Goal: Navigation & Orientation: Understand site structure

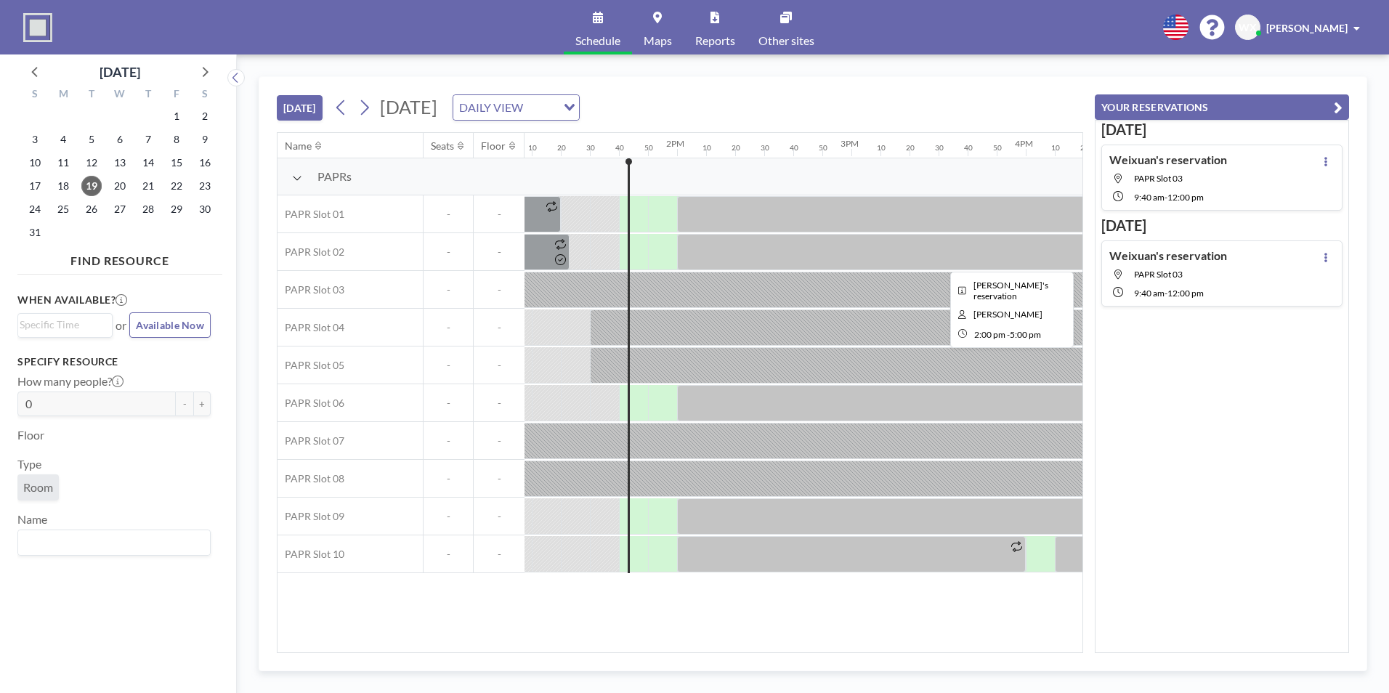
scroll to position [0, 2289]
click at [368, 107] on icon at bounding box center [364, 108] width 14 height 22
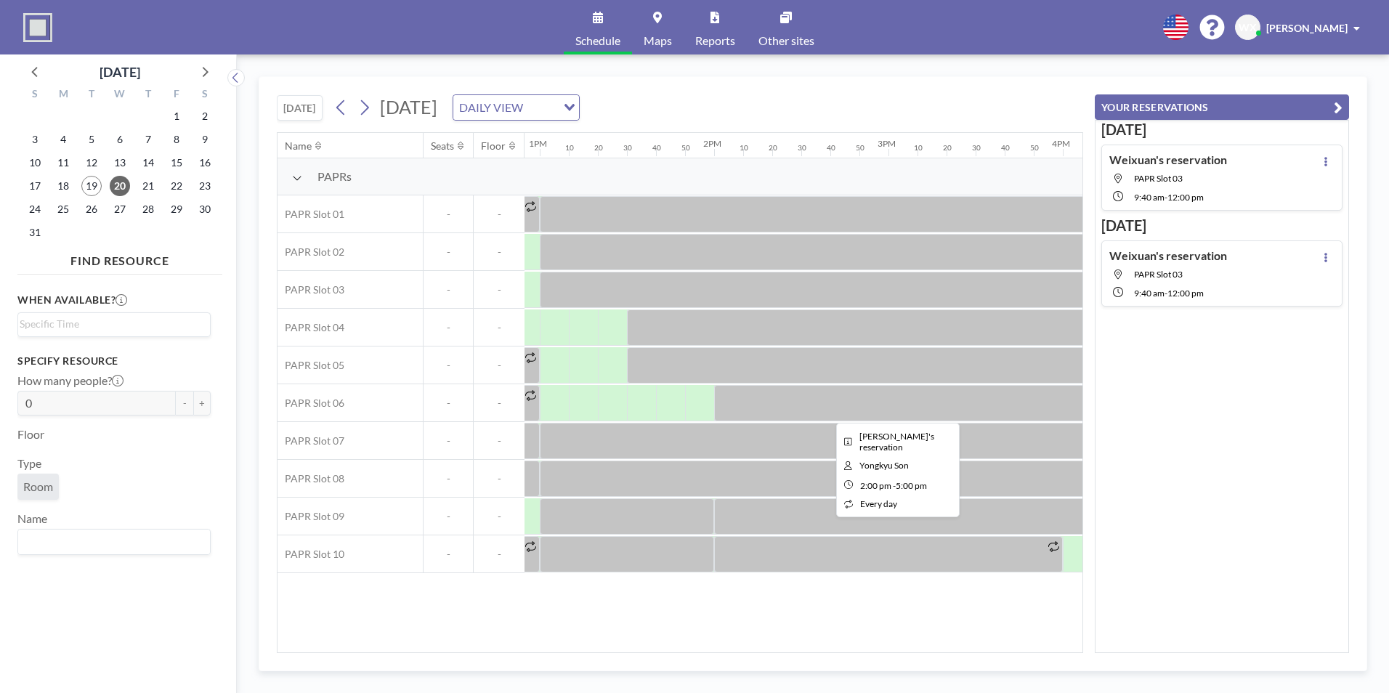
scroll to position [0, 2250]
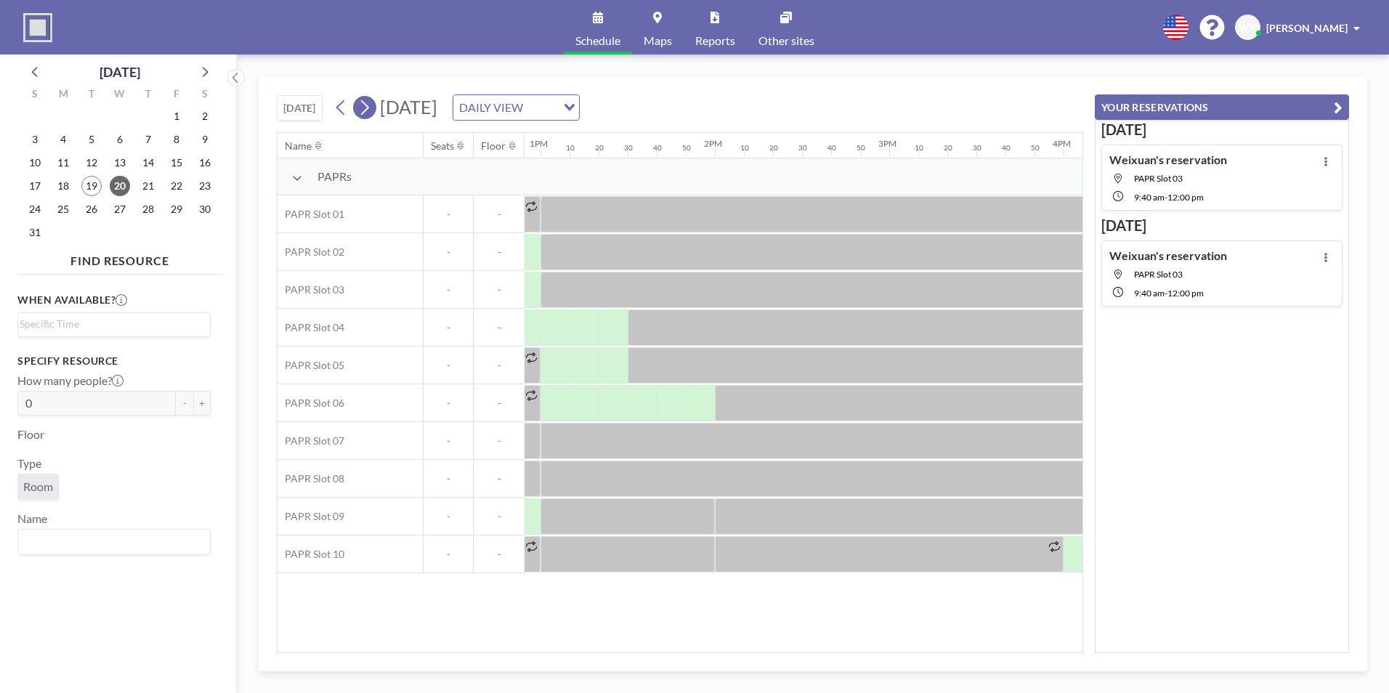
click at [369, 110] on icon at bounding box center [365, 107] width 8 height 15
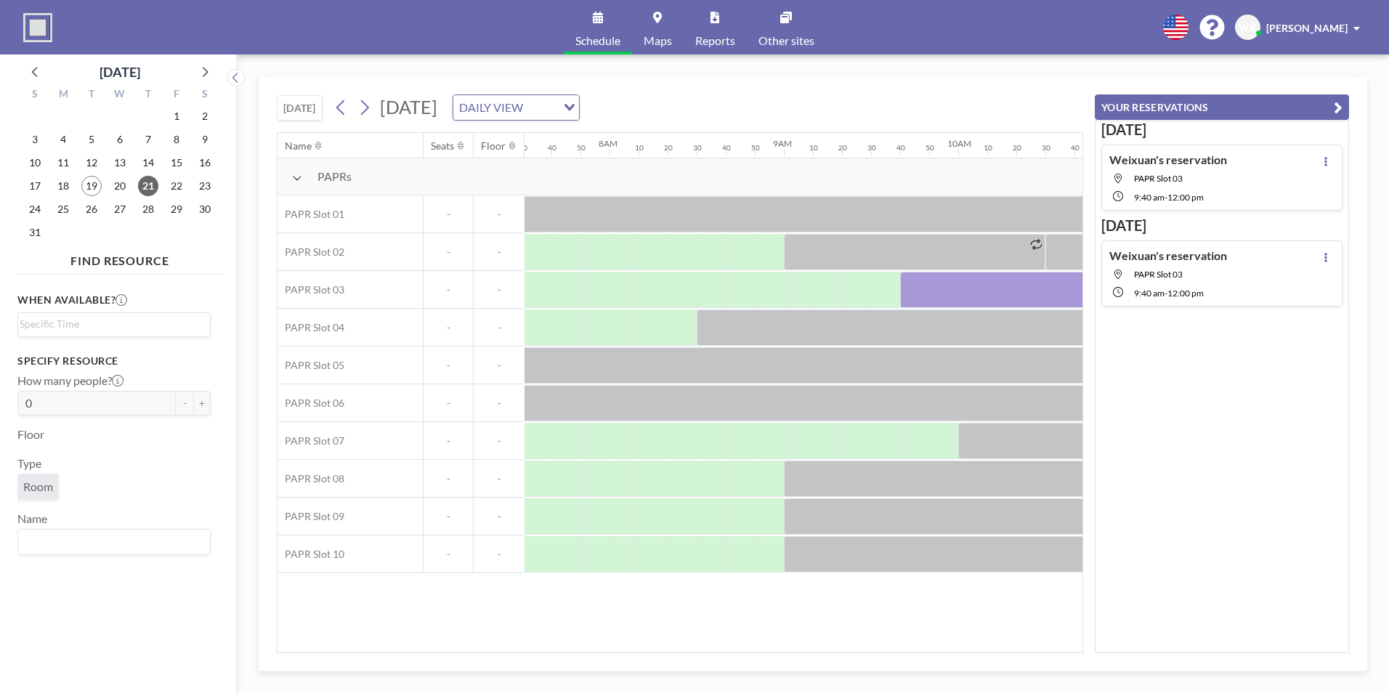
scroll to position [0, 1365]
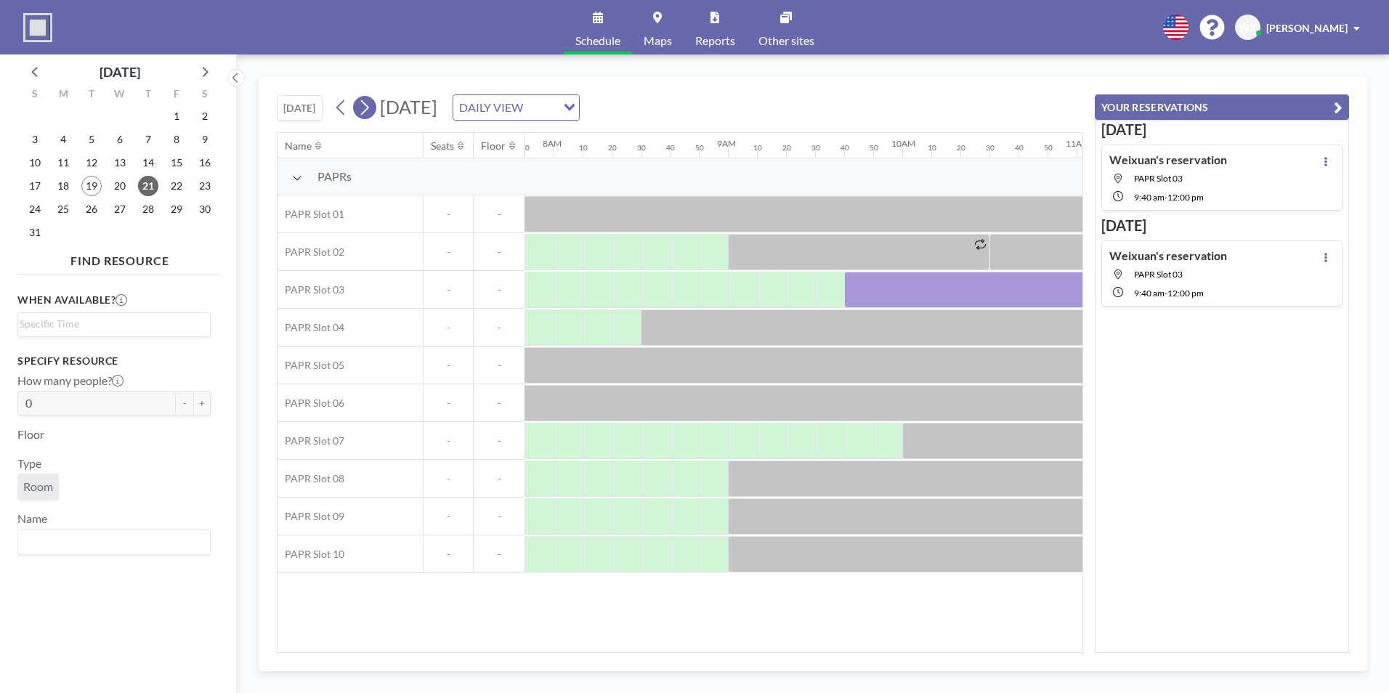
click at [364, 108] on icon at bounding box center [364, 108] width 14 height 22
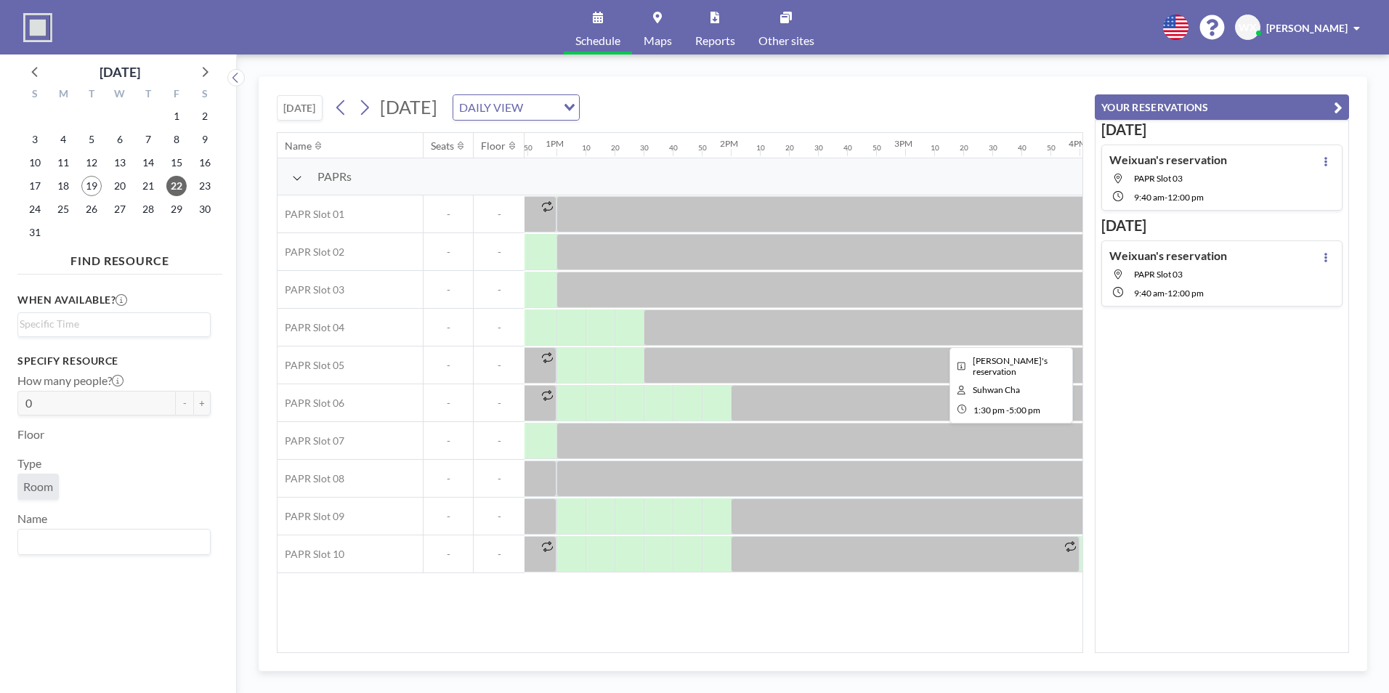
scroll to position [0, 2253]
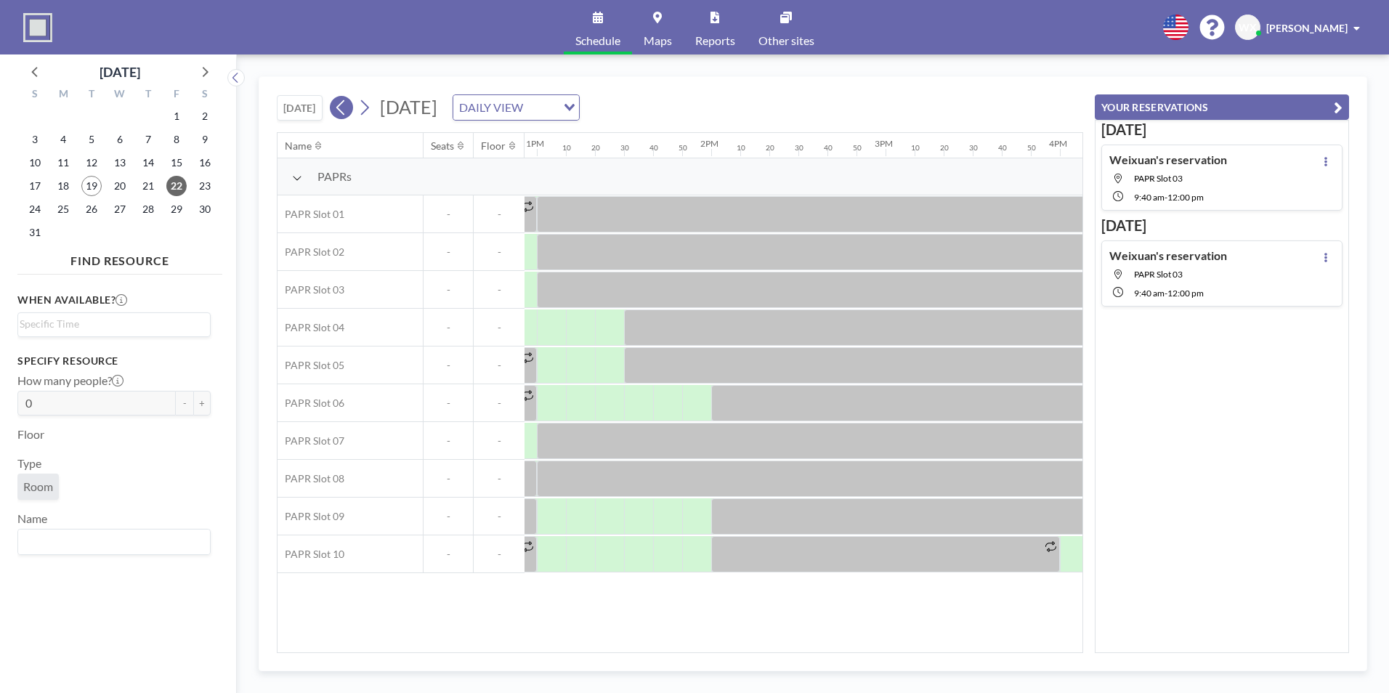
click at [353, 106] on button at bounding box center [341, 107] width 23 height 23
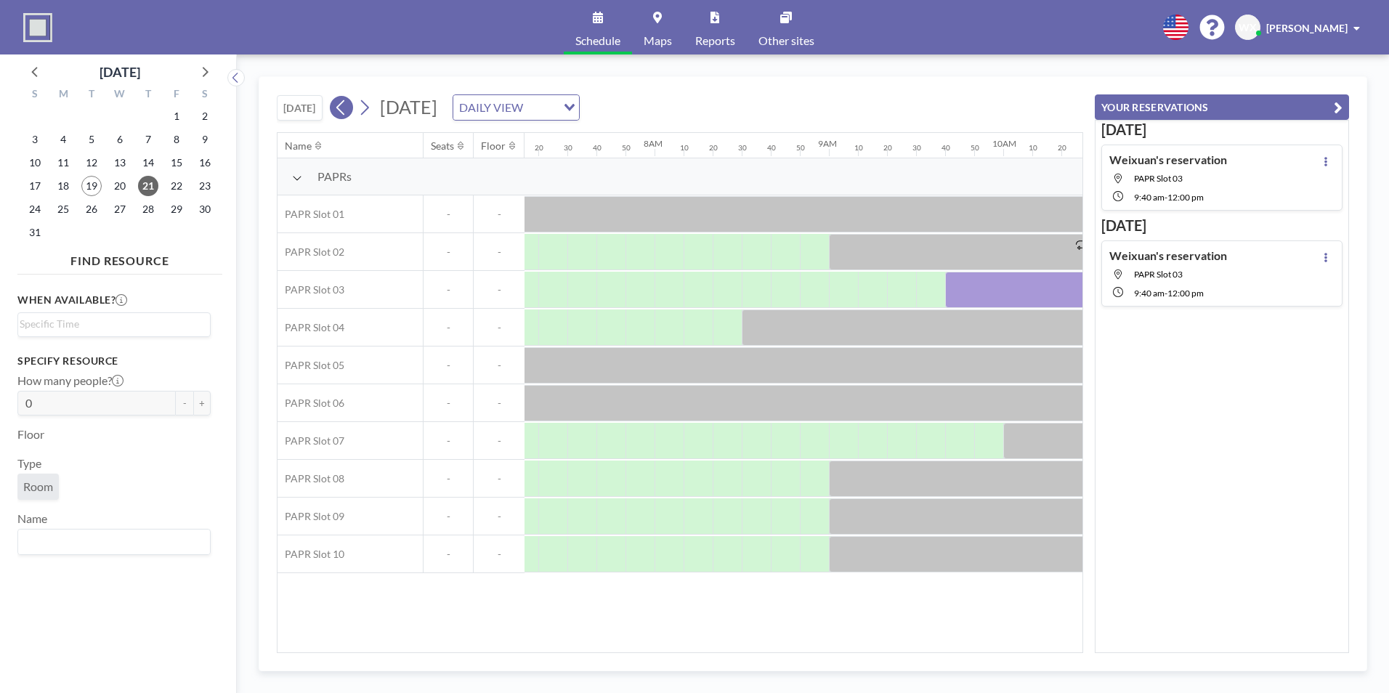
scroll to position [0, 1365]
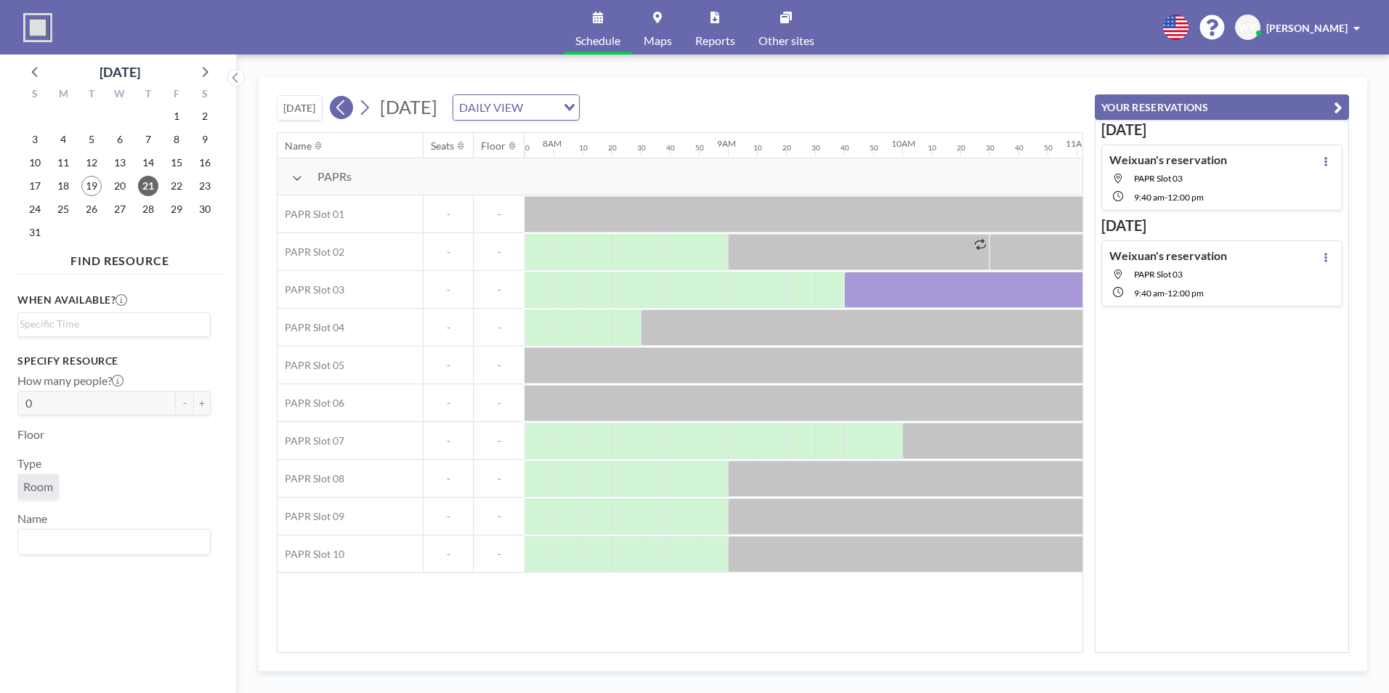
click at [343, 107] on icon at bounding box center [341, 108] width 14 height 22
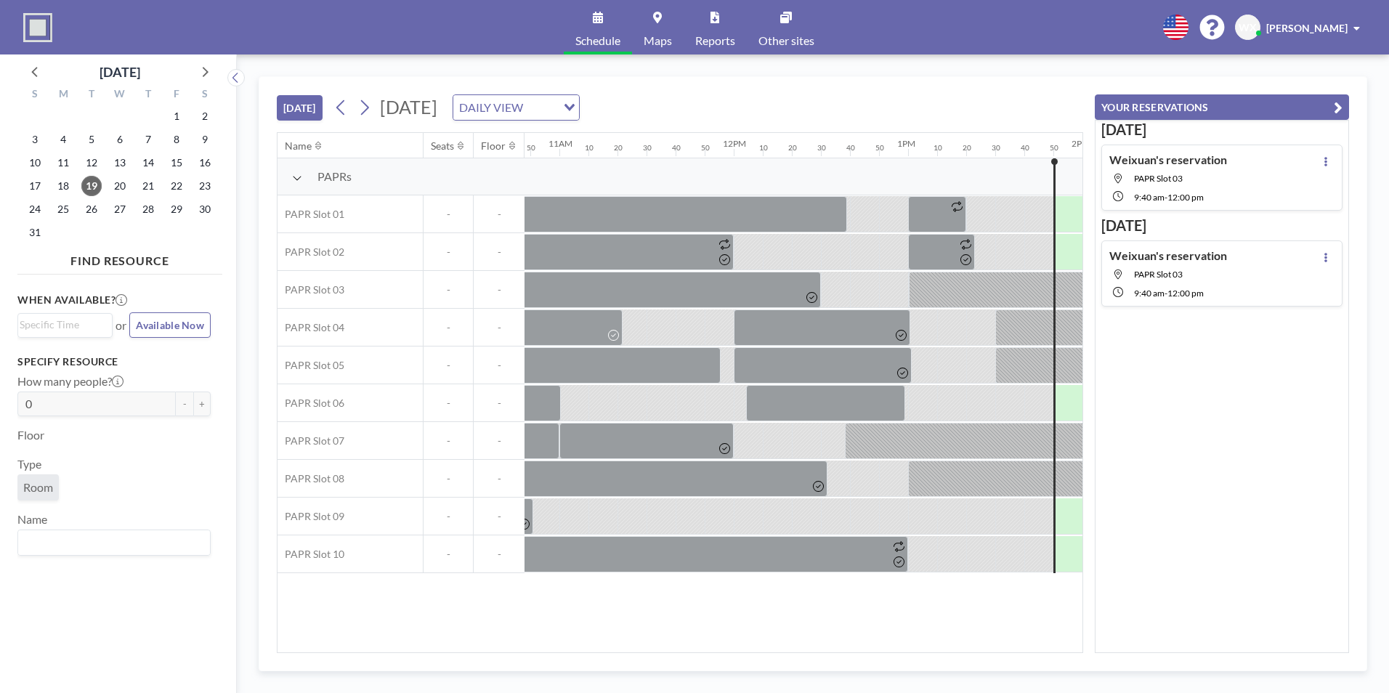
scroll to position [0, 2353]
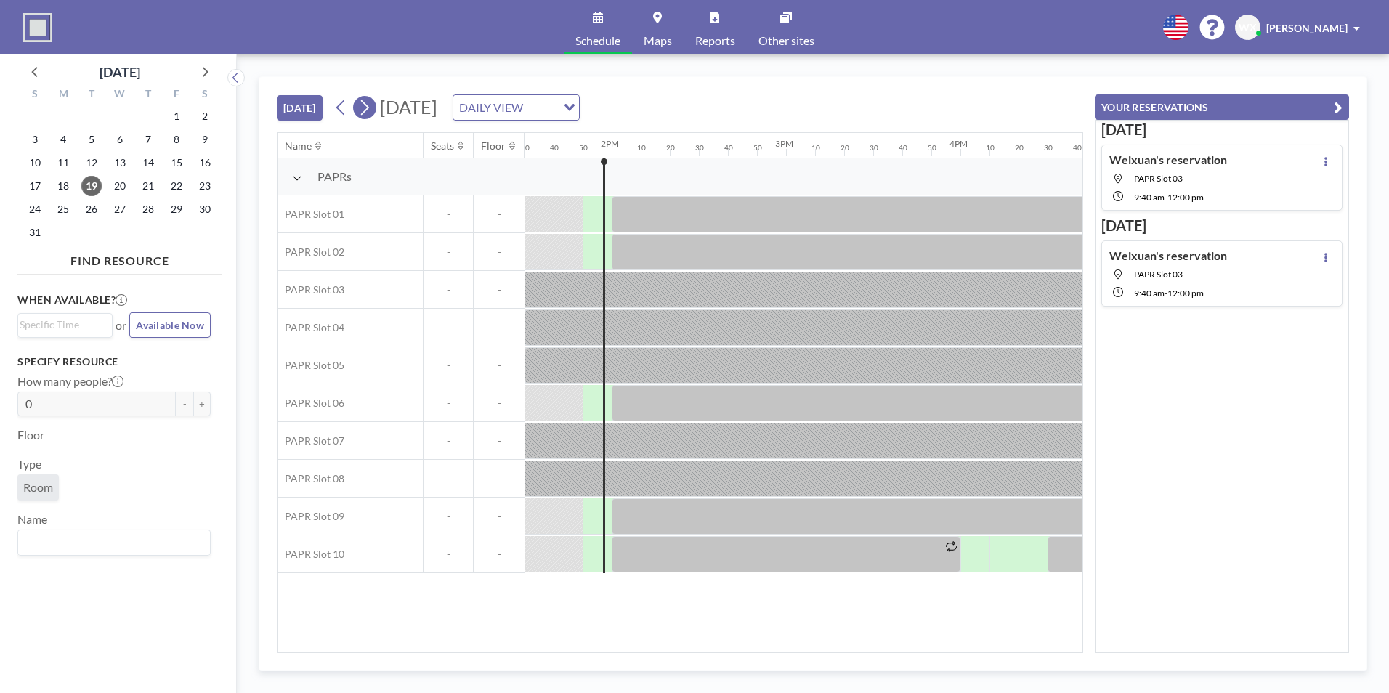
click at [362, 103] on icon at bounding box center [364, 108] width 14 height 22
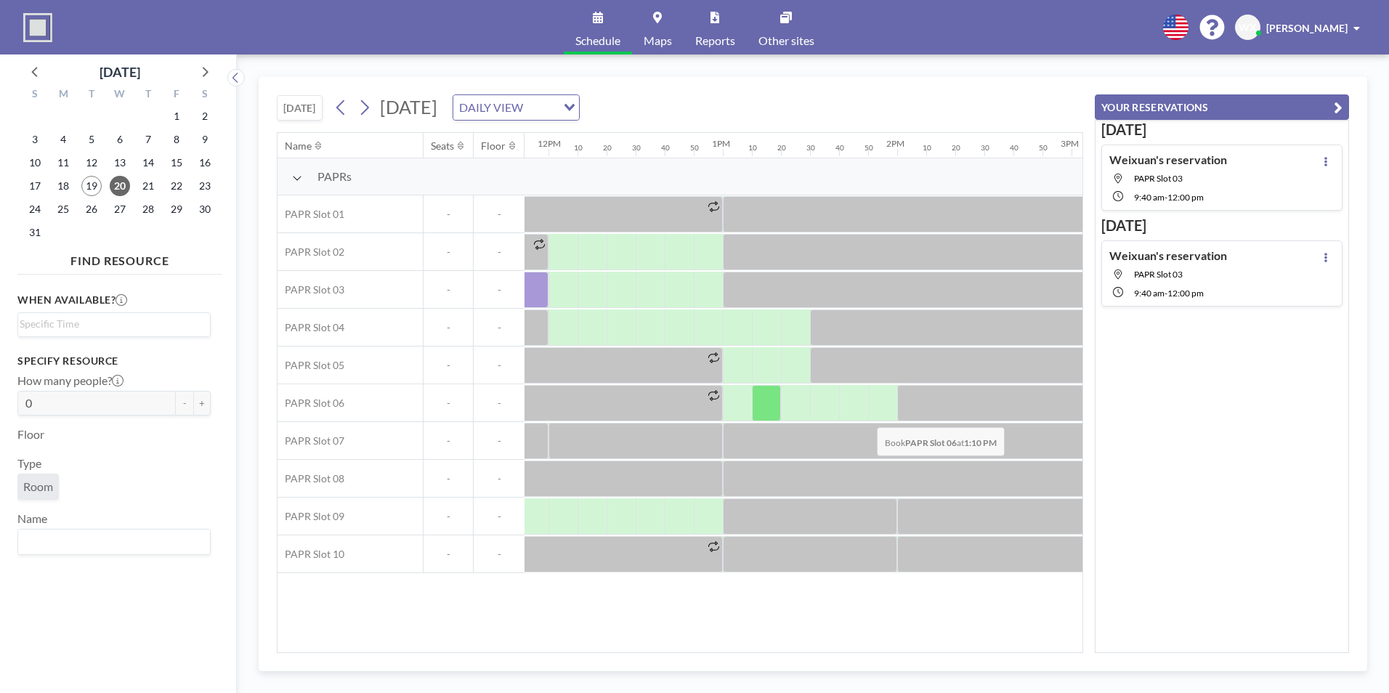
scroll to position [0, 2068]
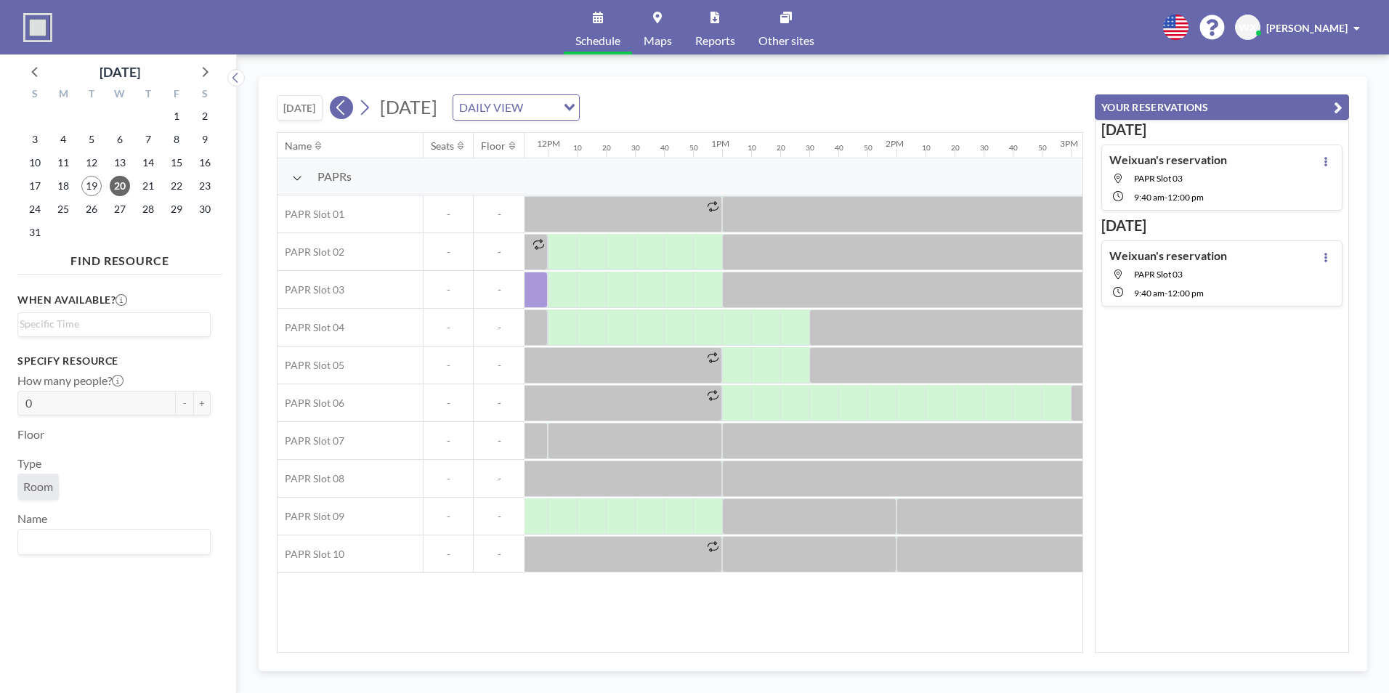
click at [336, 106] on icon at bounding box center [341, 108] width 14 height 22
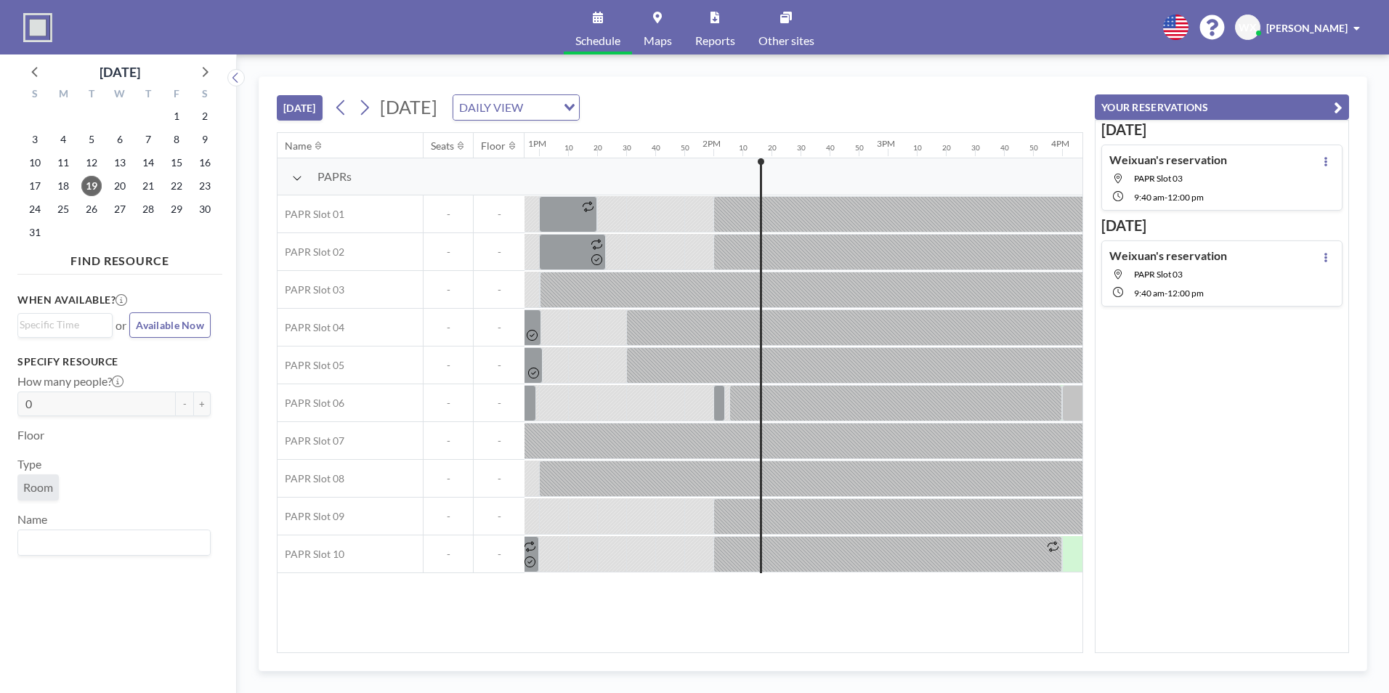
scroll to position [0, 2251]
click at [664, 232] on div at bounding box center [670, 214] width 29 height 36
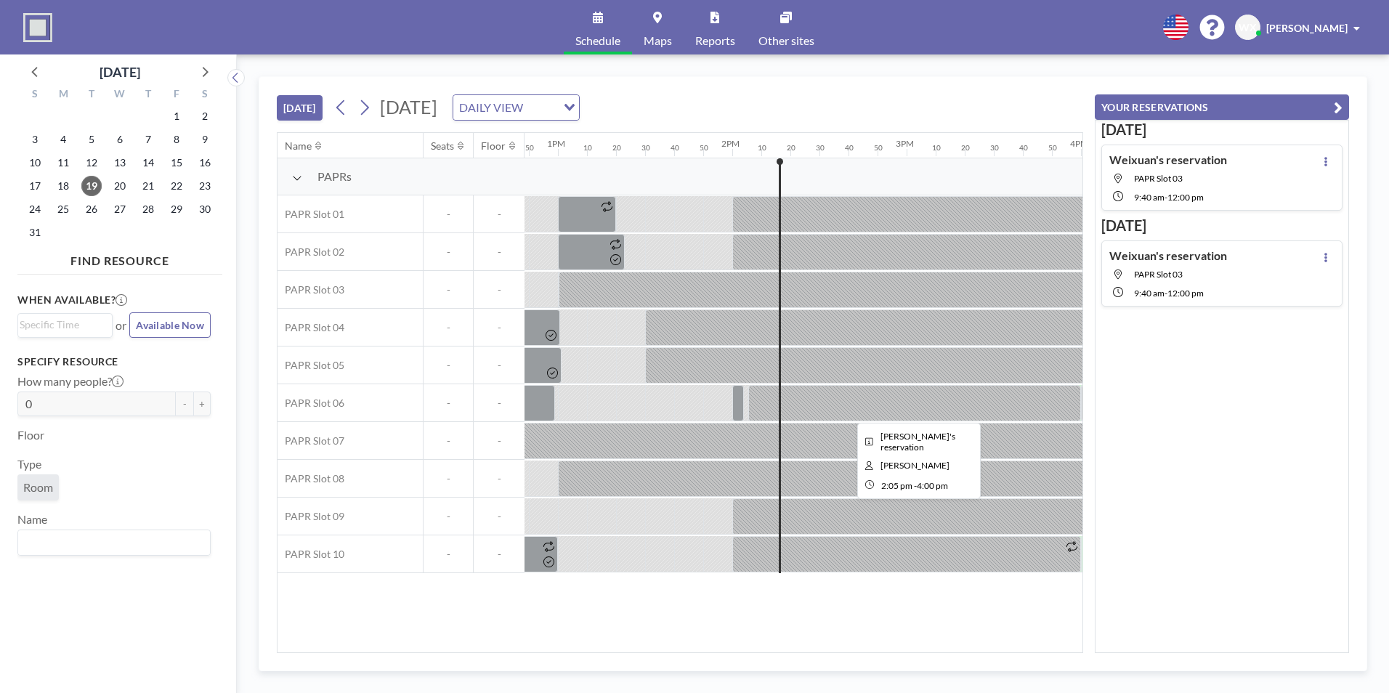
scroll to position [0, 2232]
click at [898, 99] on div "[DATE] [DATE] DAILY VIEW Loading..." at bounding box center [680, 104] width 806 height 55
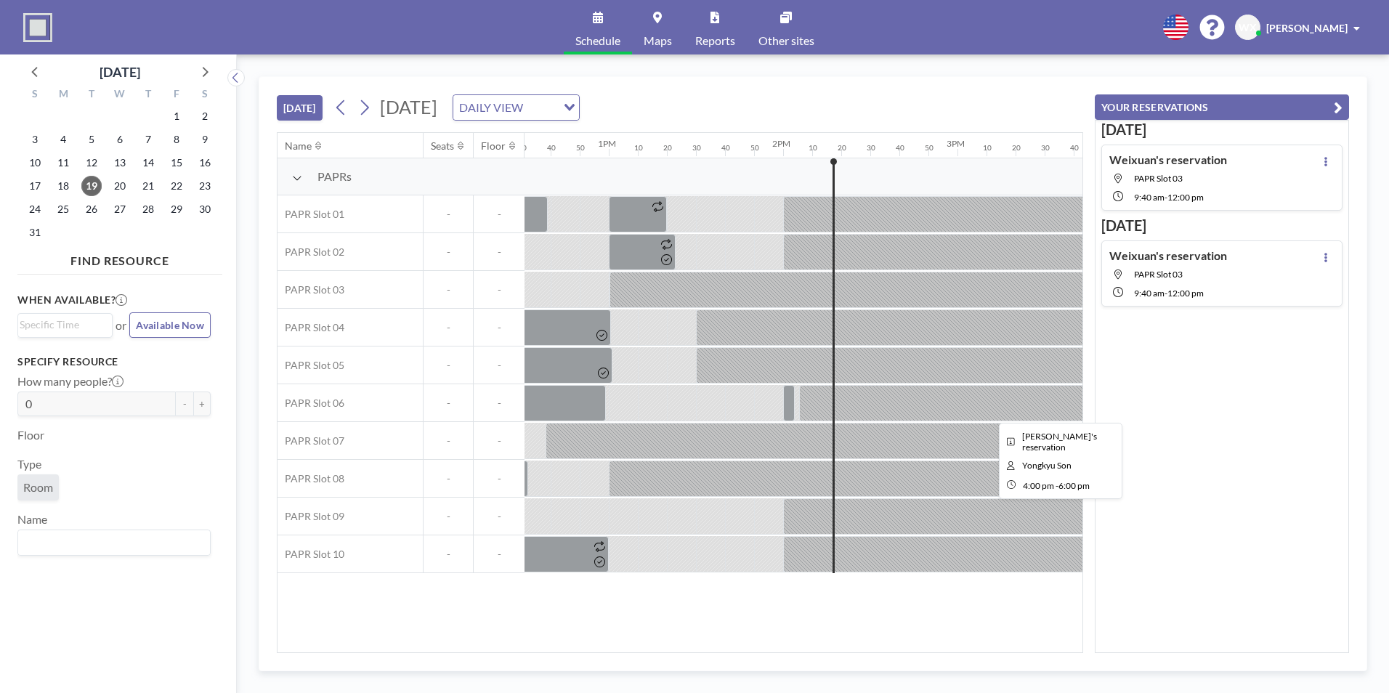
scroll to position [0, 2180]
click at [655, 232] on div at bounding box center [653, 214] width 29 height 36
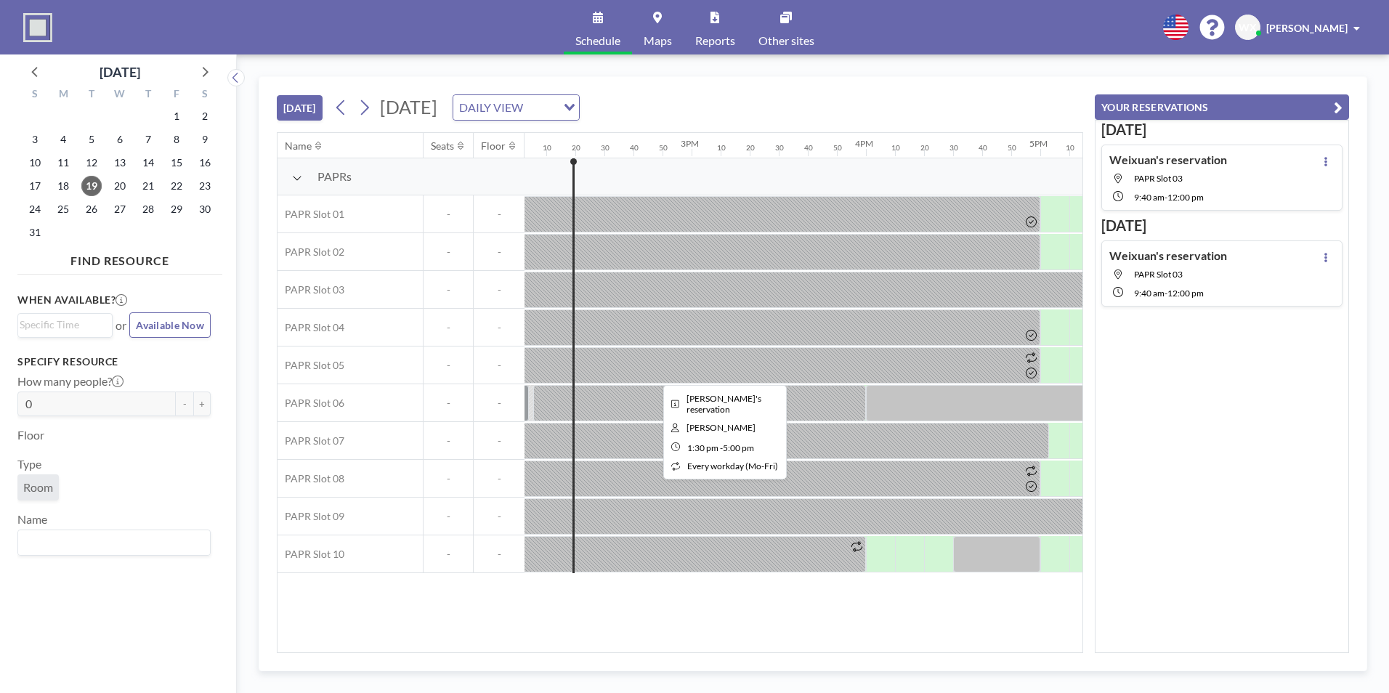
scroll to position [0, 2447]
